Goal: Complete application form

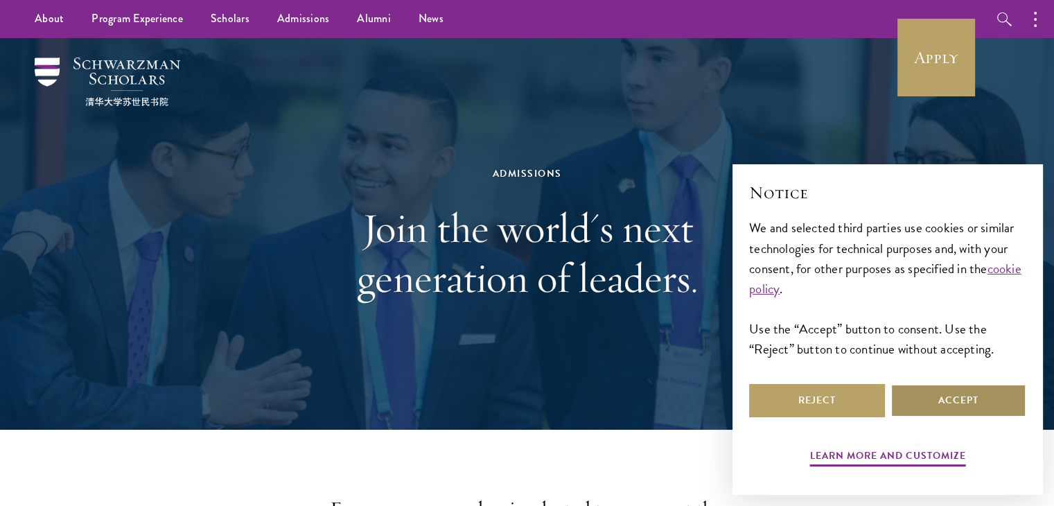
click at [972, 391] on button "Accept" at bounding box center [958, 400] width 136 height 33
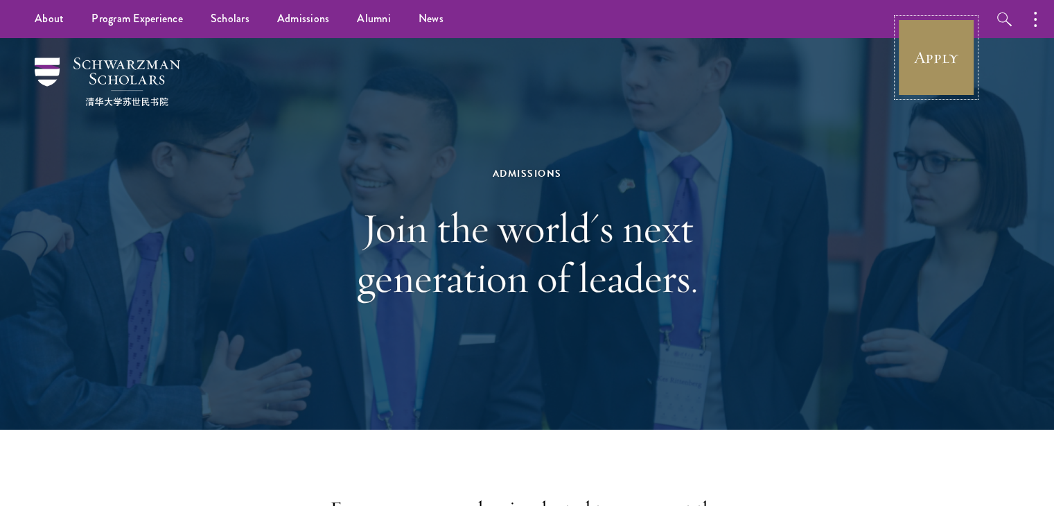
click at [956, 46] on link "Apply" at bounding box center [936, 58] width 78 height 78
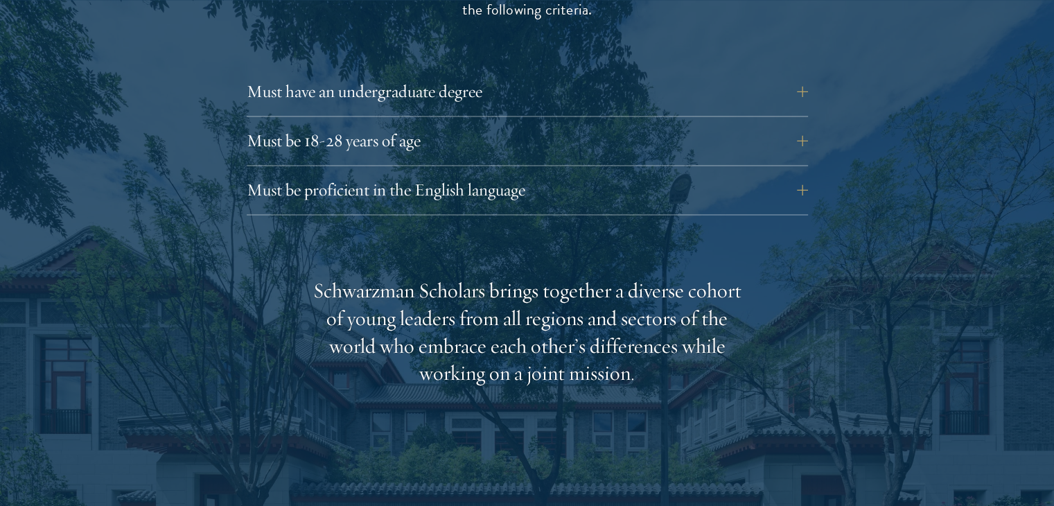
scroll to position [1987, 0]
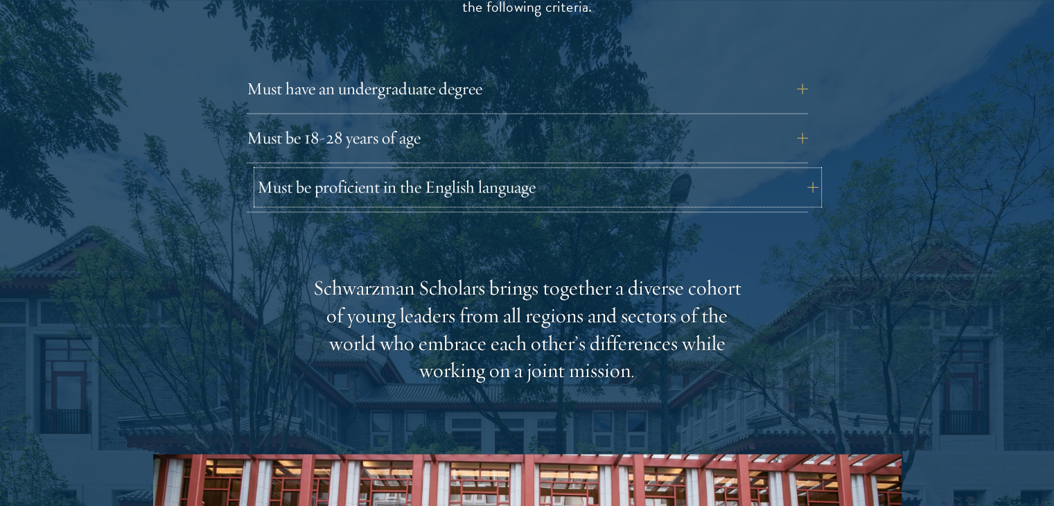
click at [804, 170] on button "Must be proficient in the English language" at bounding box center [537, 186] width 561 height 33
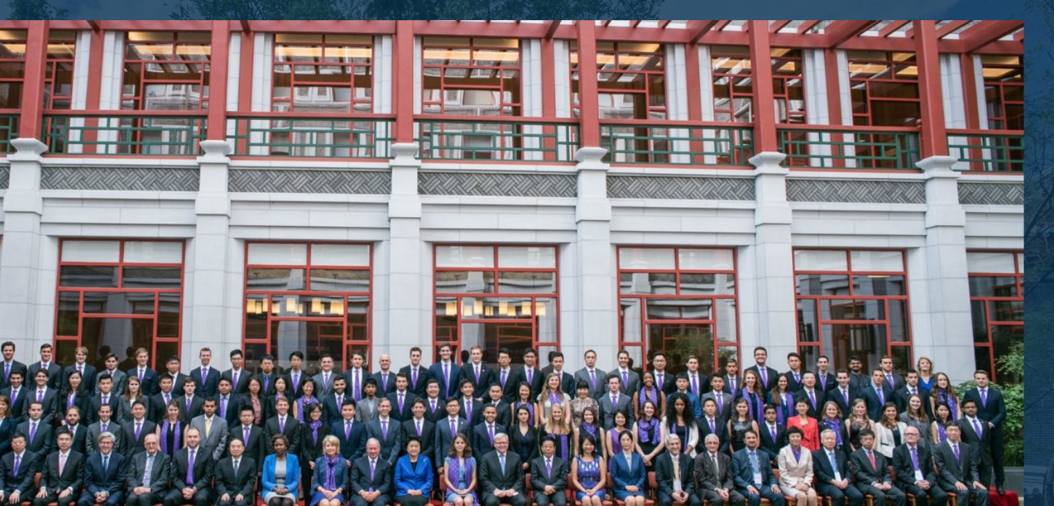
scroll to position [2663, 0]
